Goal: Task Accomplishment & Management: Manage account settings

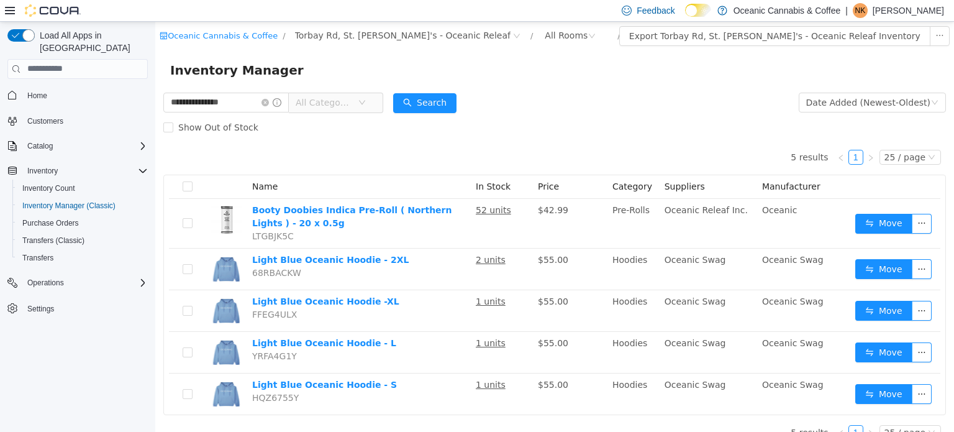
scroll to position [17, 0]
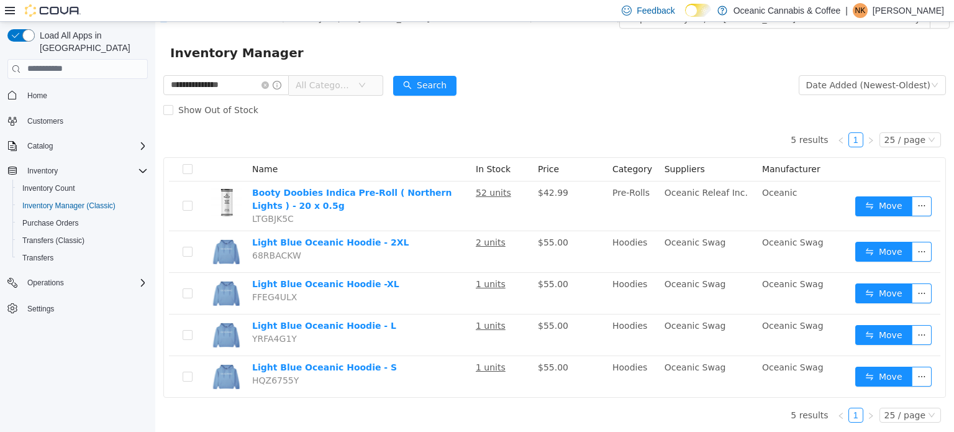
click at [885, 4] on p "[PERSON_NAME]" at bounding box center [908, 10] width 71 height 15
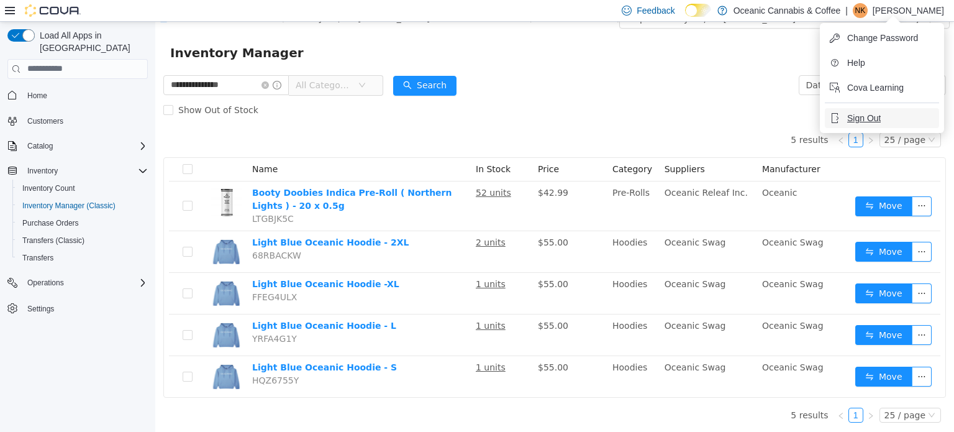
click at [865, 122] on span "Sign Out" at bounding box center [864, 118] width 34 height 12
